Goal: Information Seeking & Learning: Learn about a topic

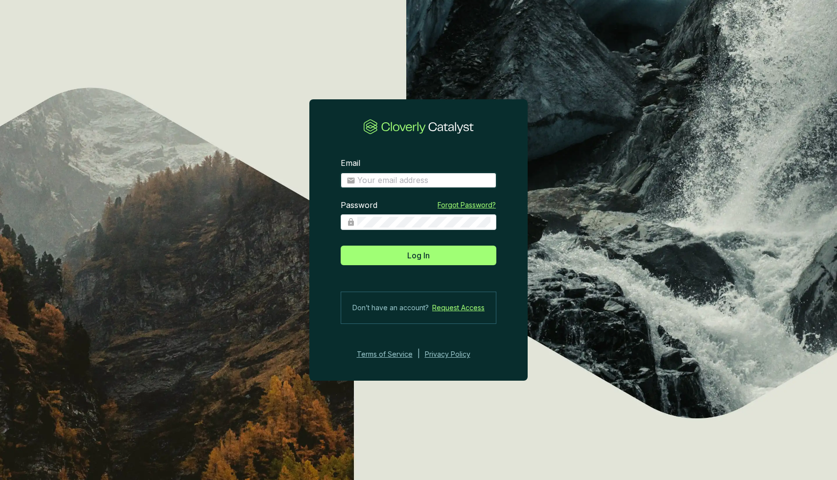
click at [420, 183] on input "Email" at bounding box center [423, 180] width 133 height 11
type input "[EMAIL_ADDRESS][DOMAIN_NAME]"
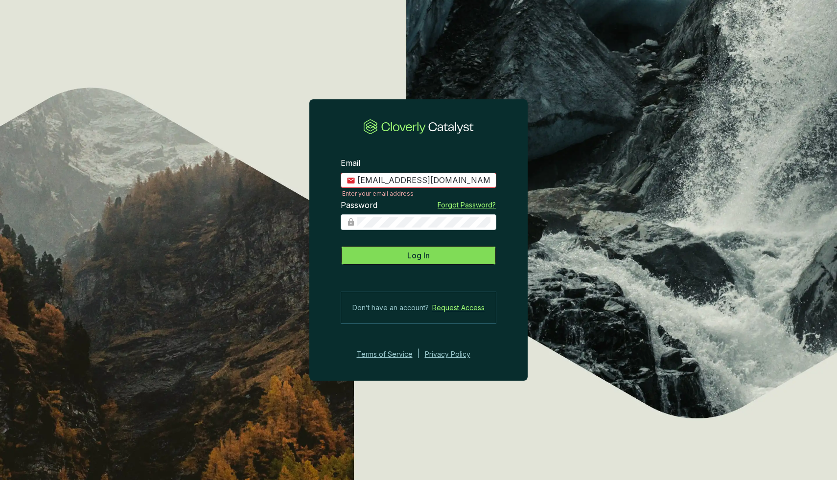
click at [410, 259] on span "Log In" at bounding box center [418, 256] width 23 height 12
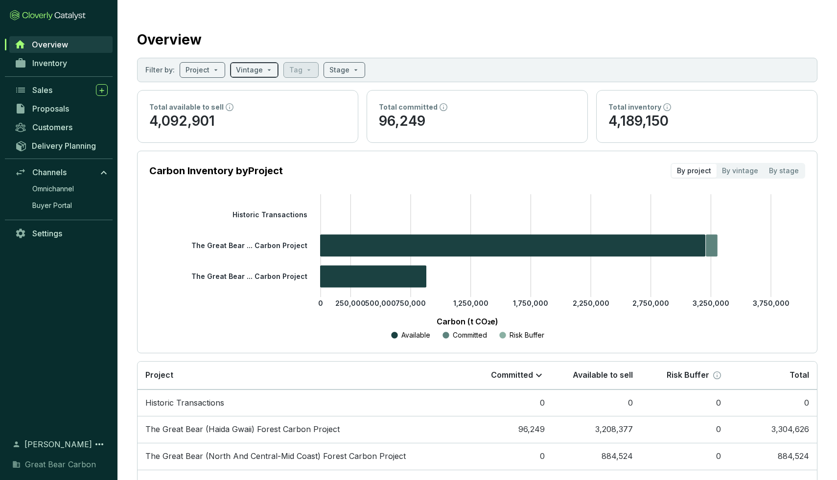
click at [256, 68] on input "search" at bounding box center [249, 70] width 27 height 15
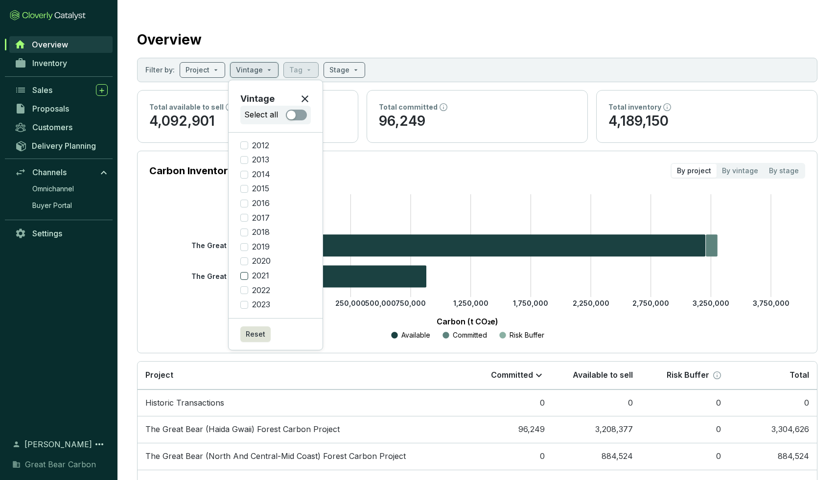
click at [245, 276] on input "2021" at bounding box center [244, 276] width 8 height 8
checkbox input "true"
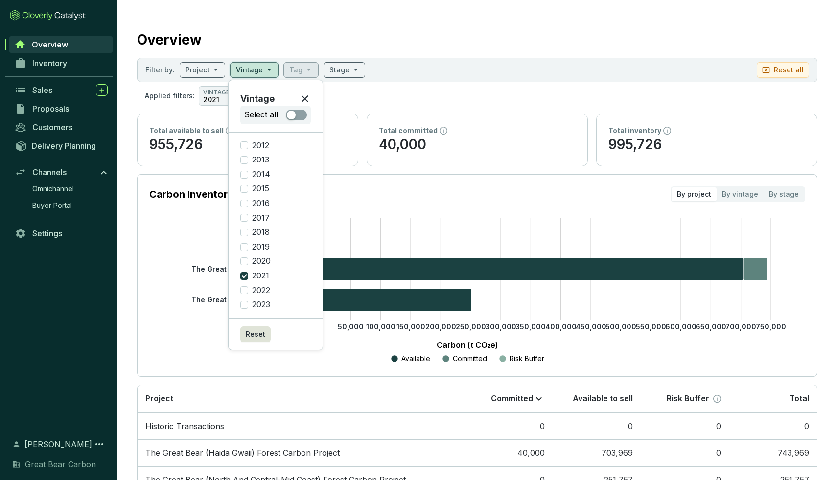
click at [275, 368] on section "Carbon Inventory by Project By project By vintage By stage 0 50,000 100,000 150…" at bounding box center [477, 275] width 680 height 203
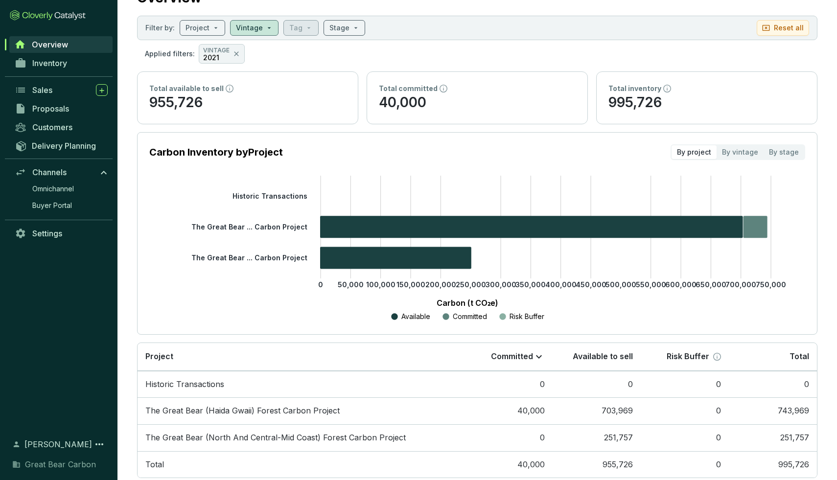
scroll to position [65, 0]
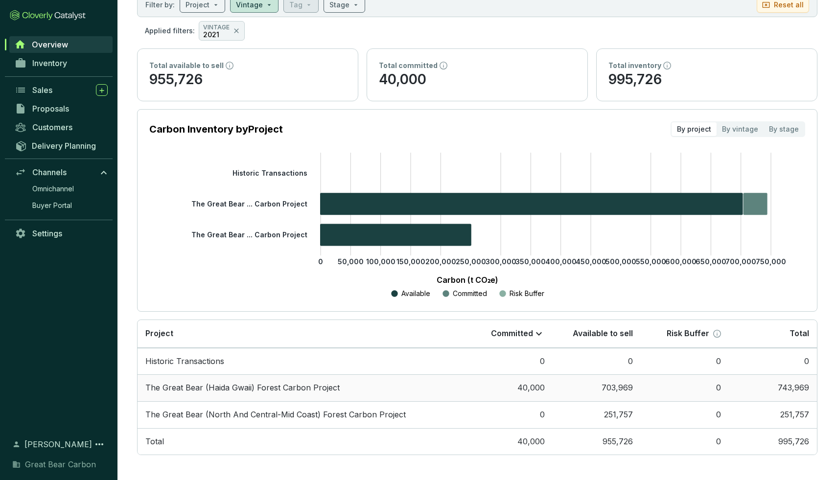
click at [594, 384] on td "703,969" at bounding box center [596, 387] width 88 height 27
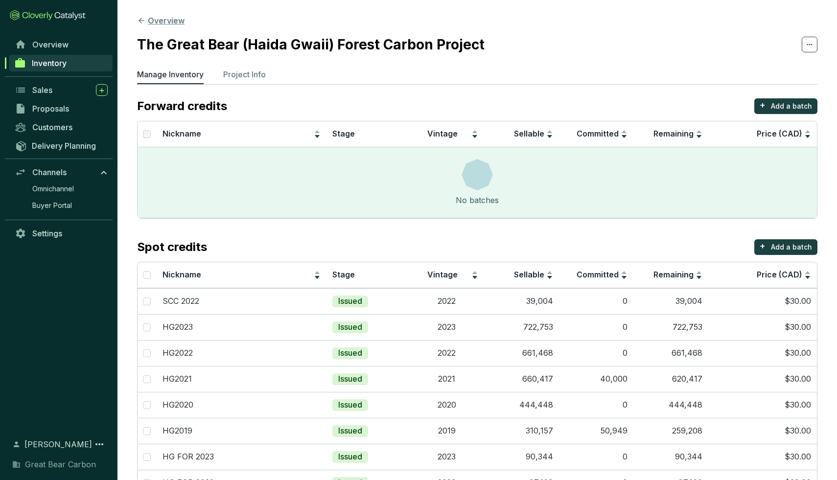
click at [141, 16] on button "Overview" at bounding box center [160, 21] width 47 height 12
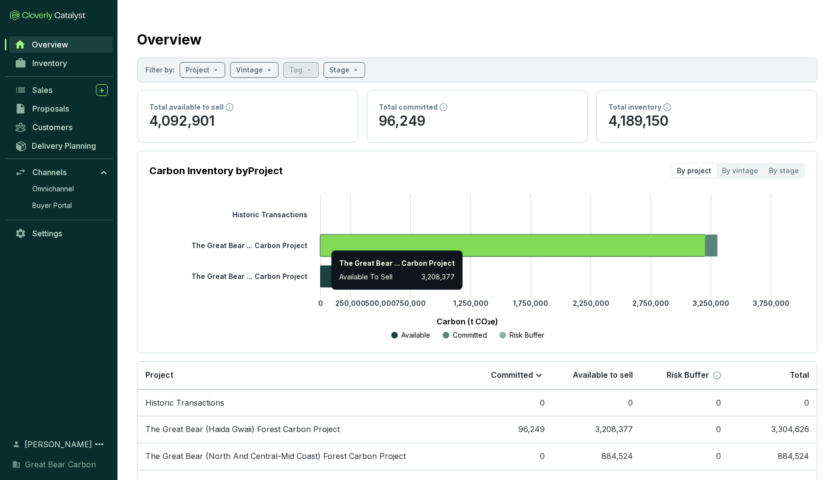
scroll to position [42, 0]
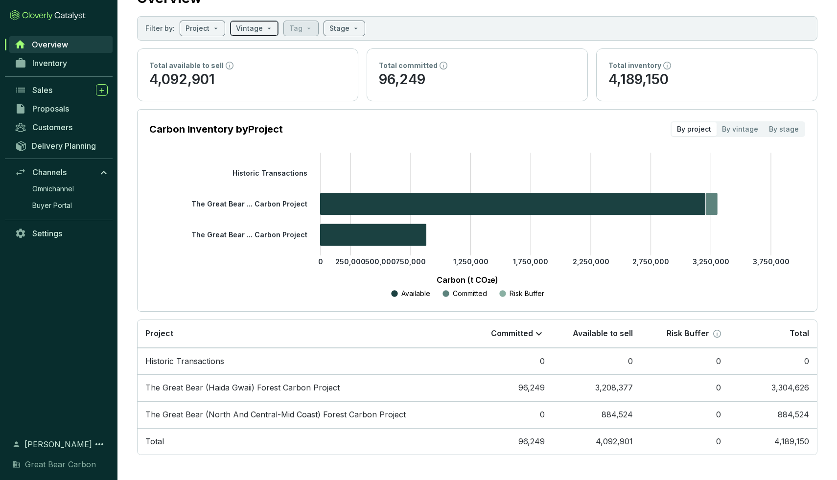
click at [253, 30] on input "search" at bounding box center [249, 28] width 27 height 15
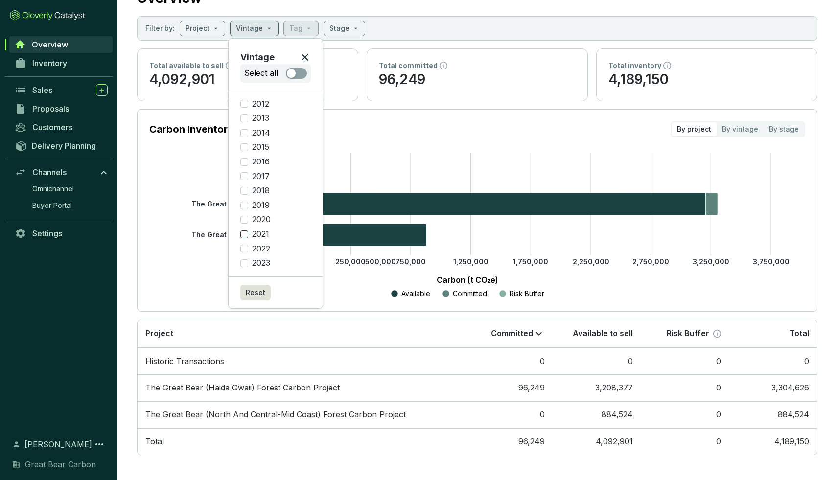
click at [259, 230] on span "2021" at bounding box center [260, 234] width 25 height 11
click at [248, 230] on input "2021" at bounding box center [244, 234] width 8 height 8
checkbox input "true"
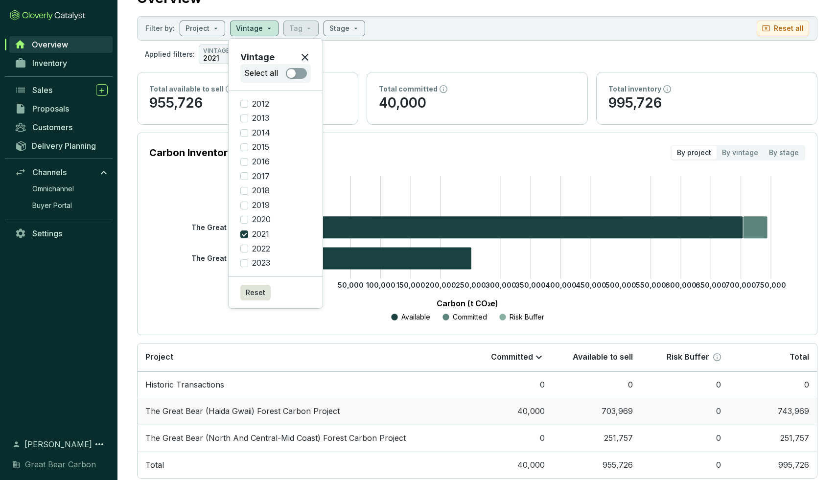
click at [384, 402] on td "The Great Bear (Haida Gwaii) Forest Carbon Project" at bounding box center [300, 411] width 327 height 27
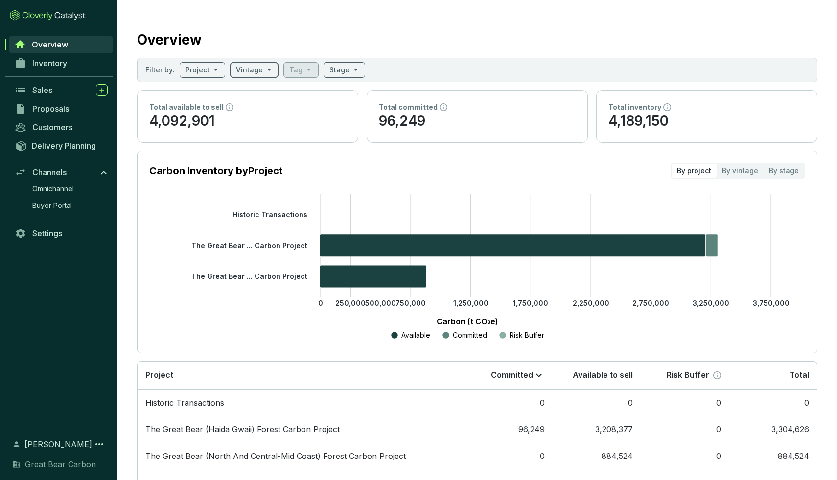
click at [250, 70] on input "search" at bounding box center [249, 70] width 27 height 15
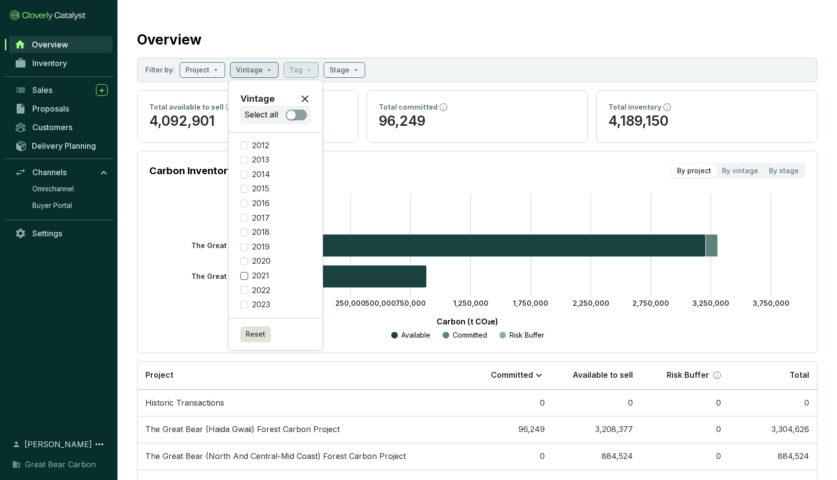
click at [257, 274] on span "2021" at bounding box center [260, 276] width 25 height 11
click at [248, 274] on input "2021" at bounding box center [244, 276] width 8 height 8
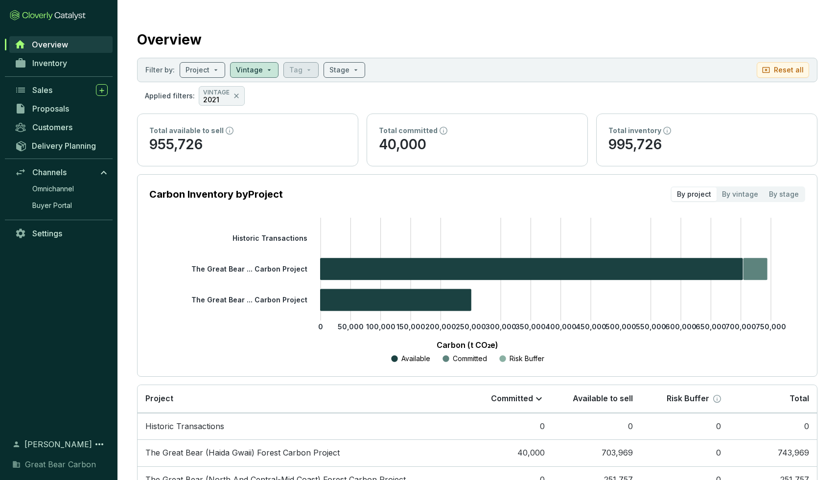
click at [125, 311] on section "Overview Filter by: Project Vintage Tag Stage Reset all Applied filters: VINTAG…" at bounding box center [476, 273] width 719 height 546
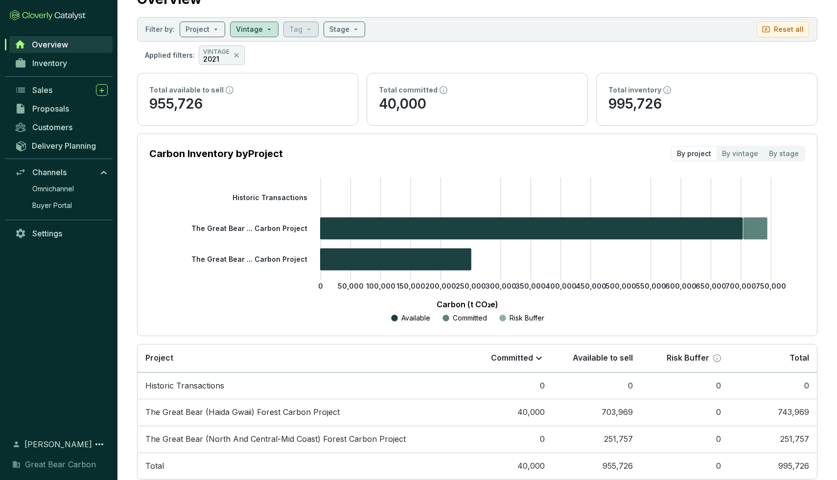
scroll to position [65, 0]
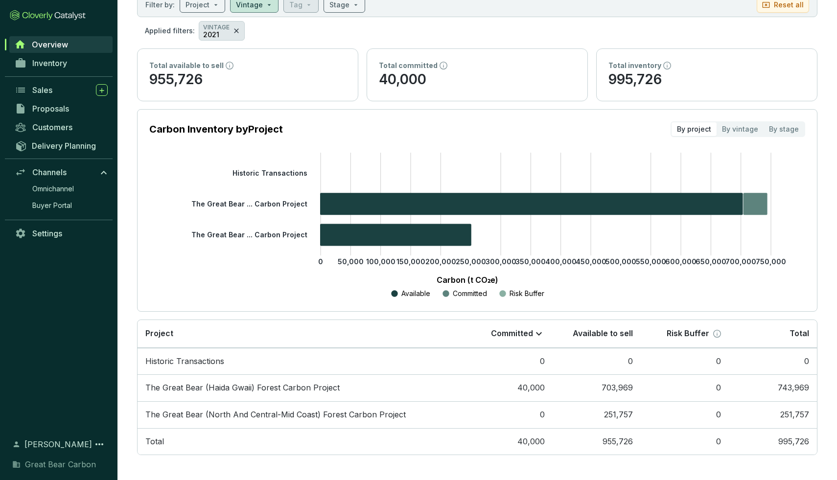
click at [232, 30] on icon at bounding box center [236, 31] width 8 height 12
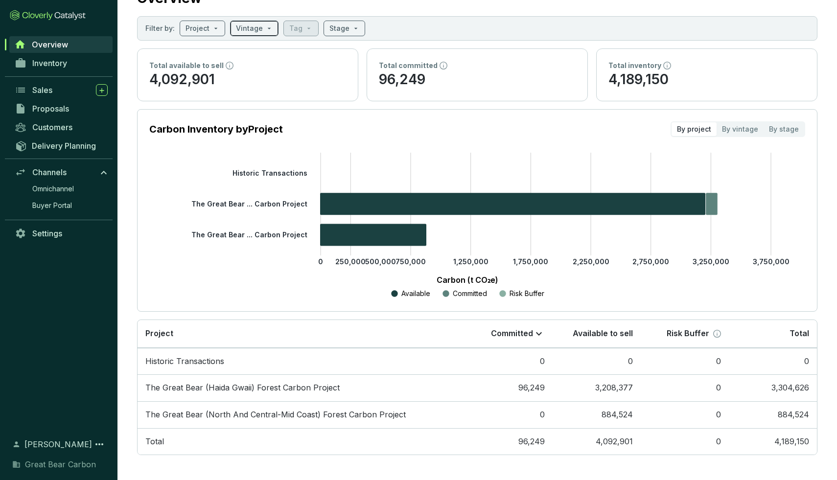
click at [248, 23] on input "search" at bounding box center [249, 28] width 27 height 15
checkbox input "false"
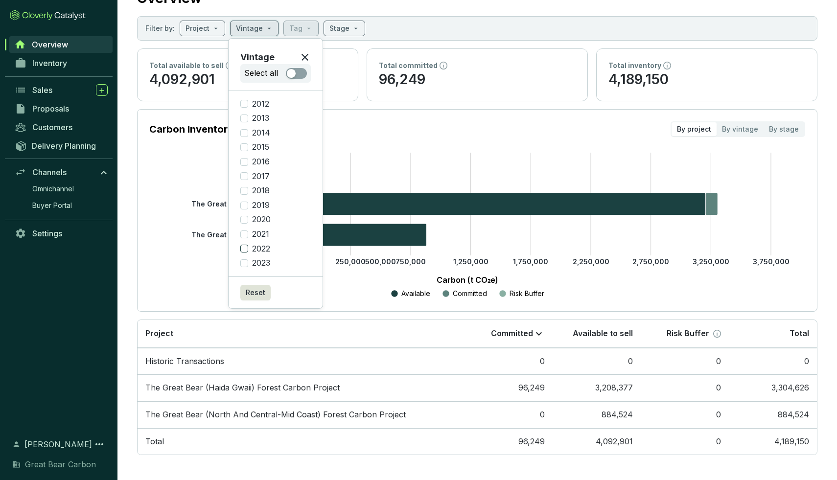
click at [247, 248] on input "2022" at bounding box center [244, 249] width 8 height 8
checkbox input "true"
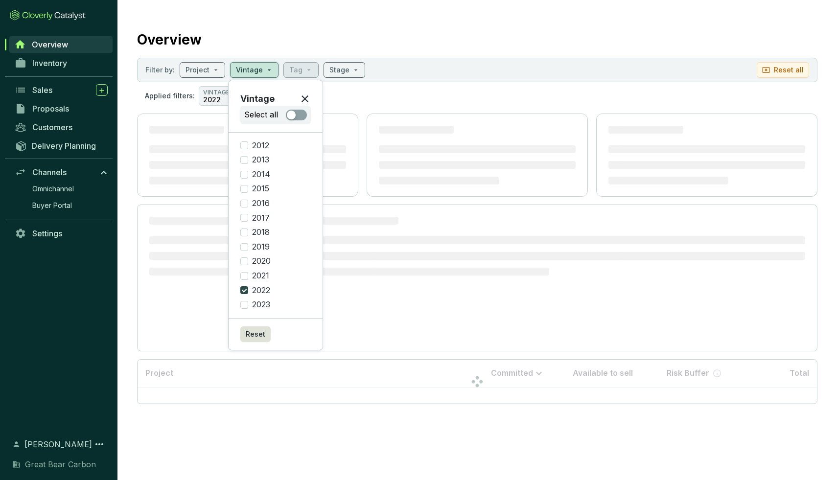
scroll to position [0, 0]
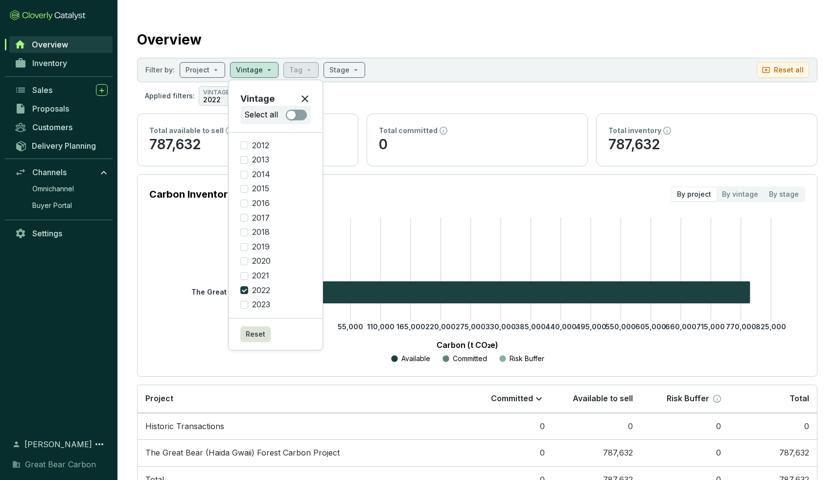
click at [130, 301] on section "Overview Filter by: Project Vintage Tag Stage Reset all Applied filters: VINTAG…" at bounding box center [476, 259] width 719 height 519
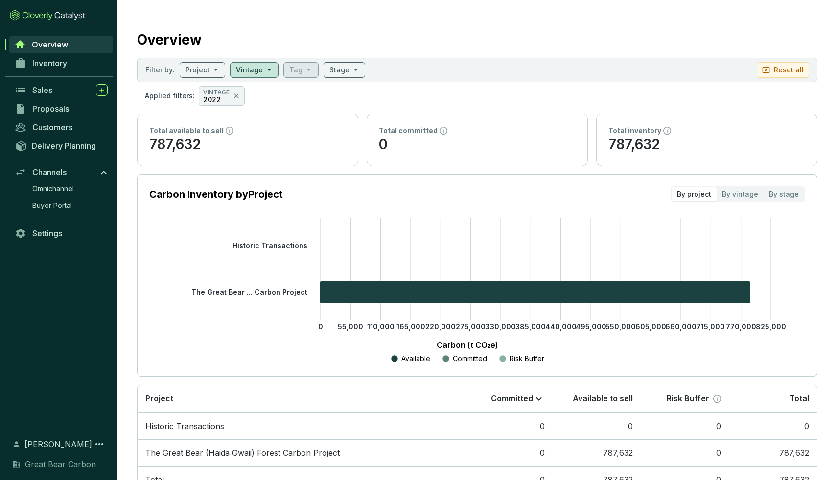
scroll to position [39, 0]
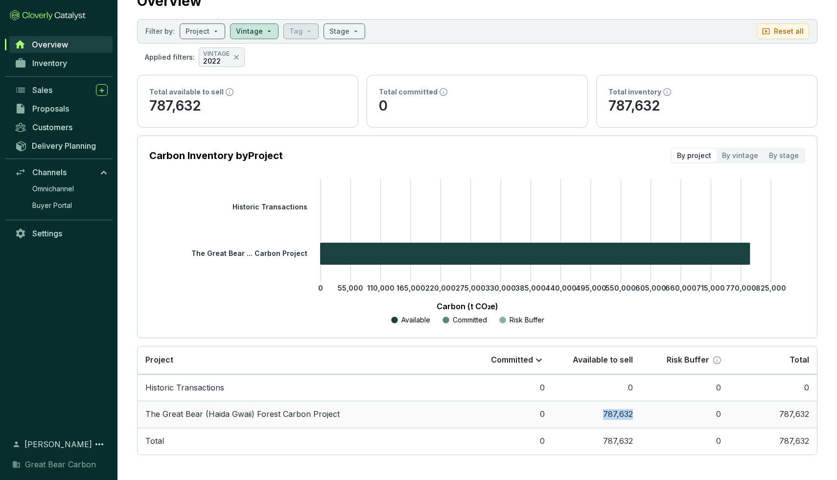
drag, startPoint x: 600, startPoint y: 414, endPoint x: 631, endPoint y: 412, distance: 30.4
click at [631, 413] on td "787,632" at bounding box center [596, 414] width 88 height 27
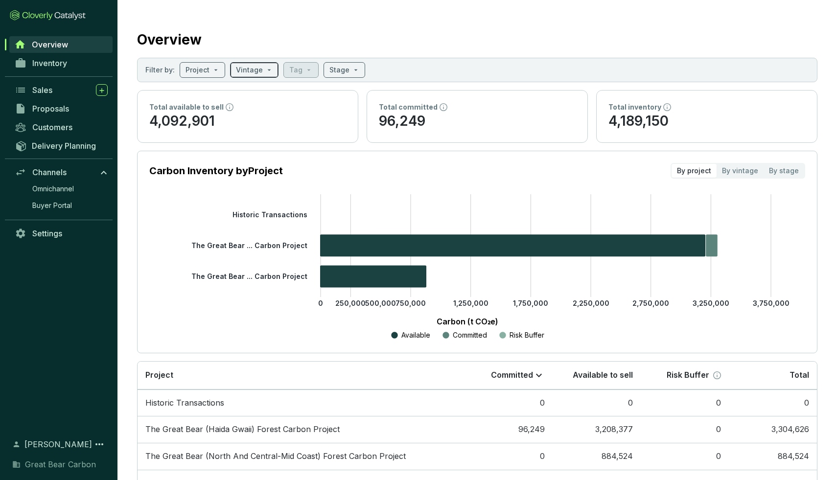
click at [253, 68] on input "search" at bounding box center [249, 70] width 27 height 15
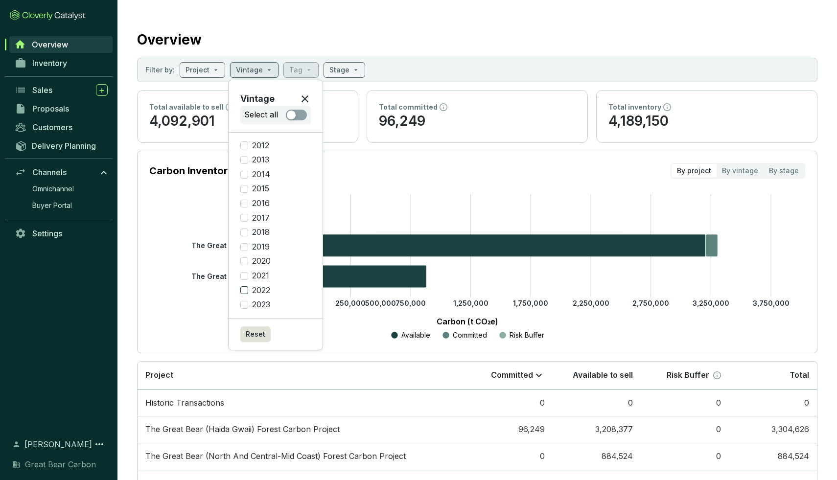
click at [261, 294] on span "2022" at bounding box center [261, 290] width 26 height 11
click at [248, 294] on input "2022" at bounding box center [244, 290] width 8 height 8
checkbox input "true"
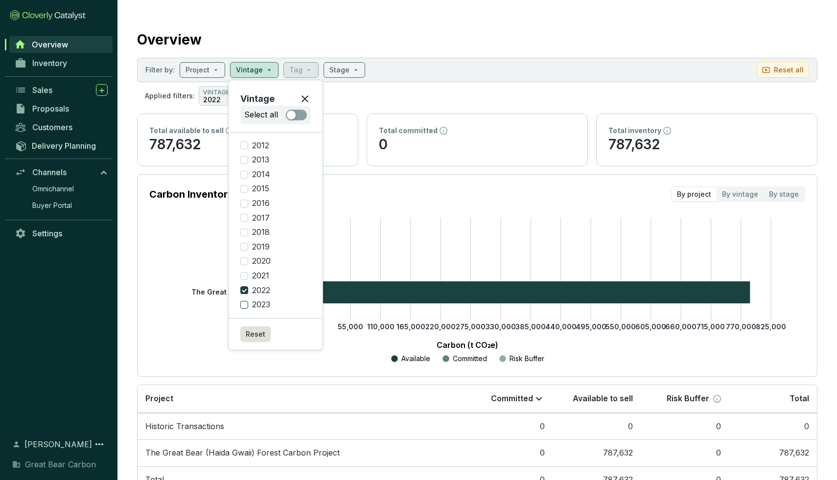
click at [247, 302] on input "2023" at bounding box center [244, 305] width 8 height 8
checkbox input "true"
click at [245, 291] on input "2022" at bounding box center [244, 290] width 8 height 8
checkbox input "false"
